Goal: Information Seeking & Learning: Learn about a topic

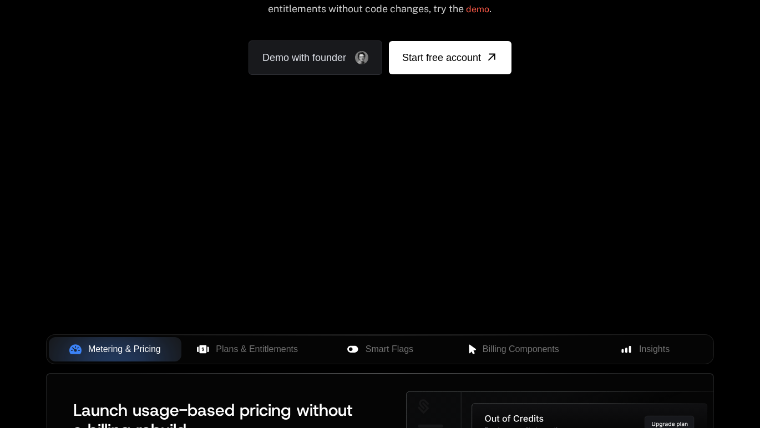
scroll to position [176, 0]
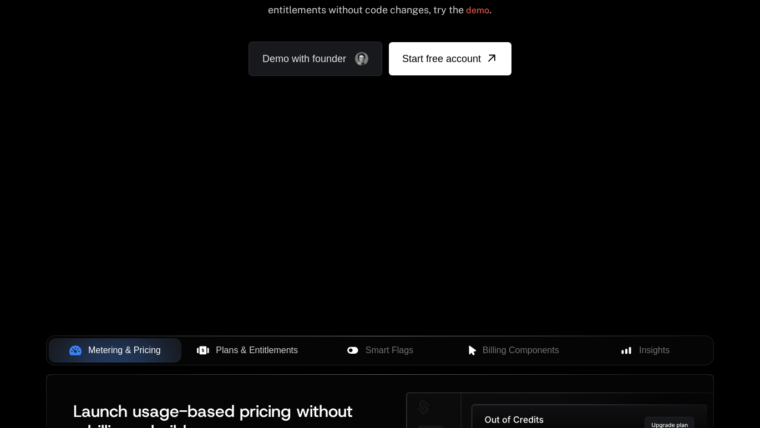
click at [237, 355] on span "Plans & Entitlements" at bounding box center [257, 350] width 82 height 13
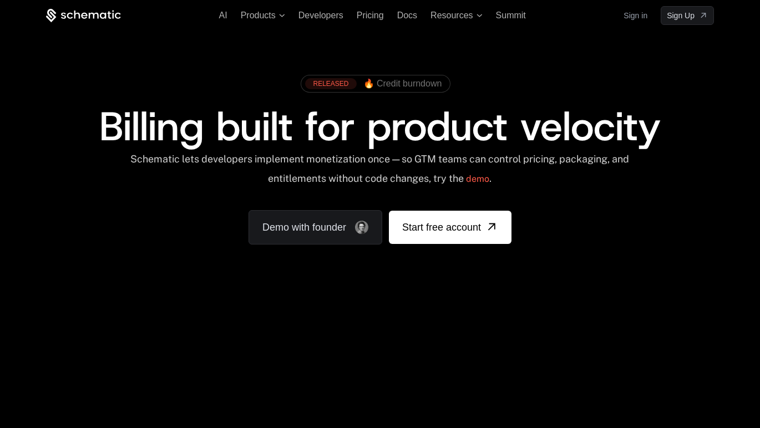
scroll to position [0, 0]
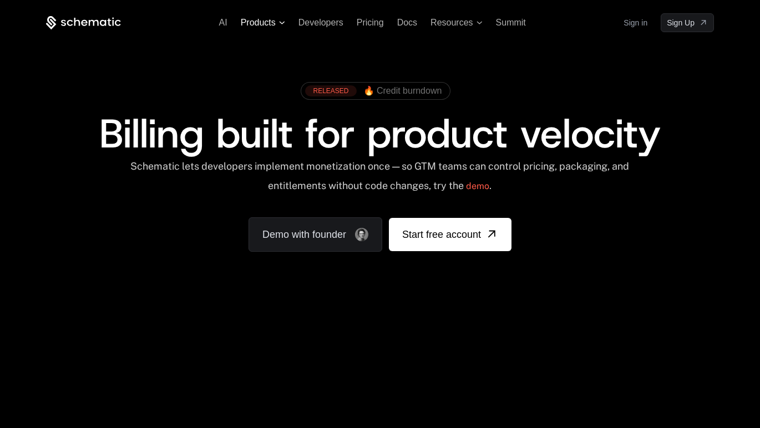
click at [284, 22] on icon at bounding box center [282, 22] width 6 height 3
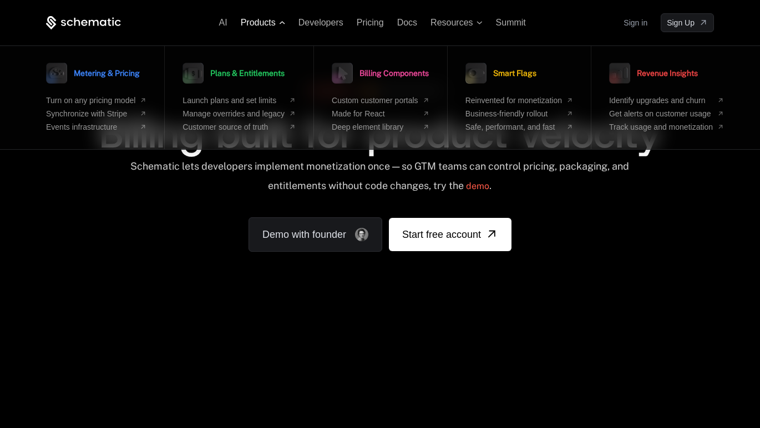
click at [284, 22] on icon at bounding box center [282, 22] width 6 height 3
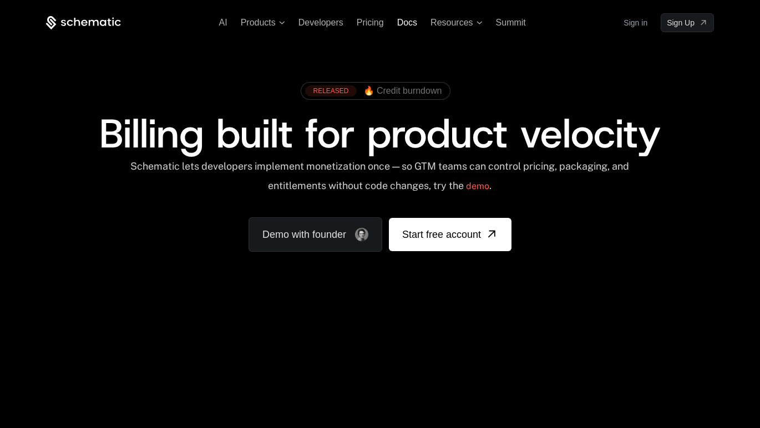
click at [408, 27] on span "Docs" at bounding box center [407, 22] width 20 height 9
